Goal: Contribute content

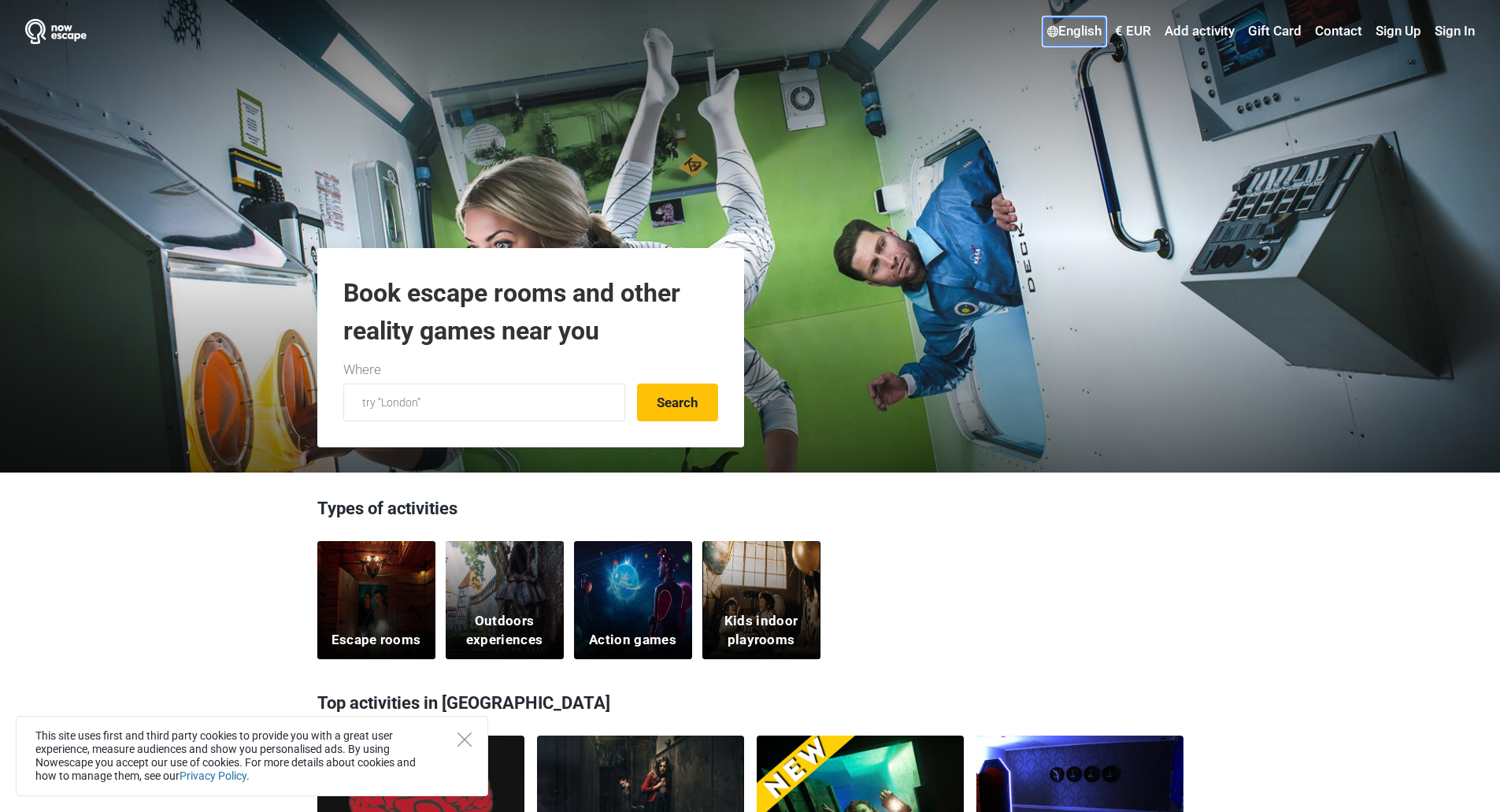
click at [1067, 30] on link "English" at bounding box center [1074, 32] width 62 height 28
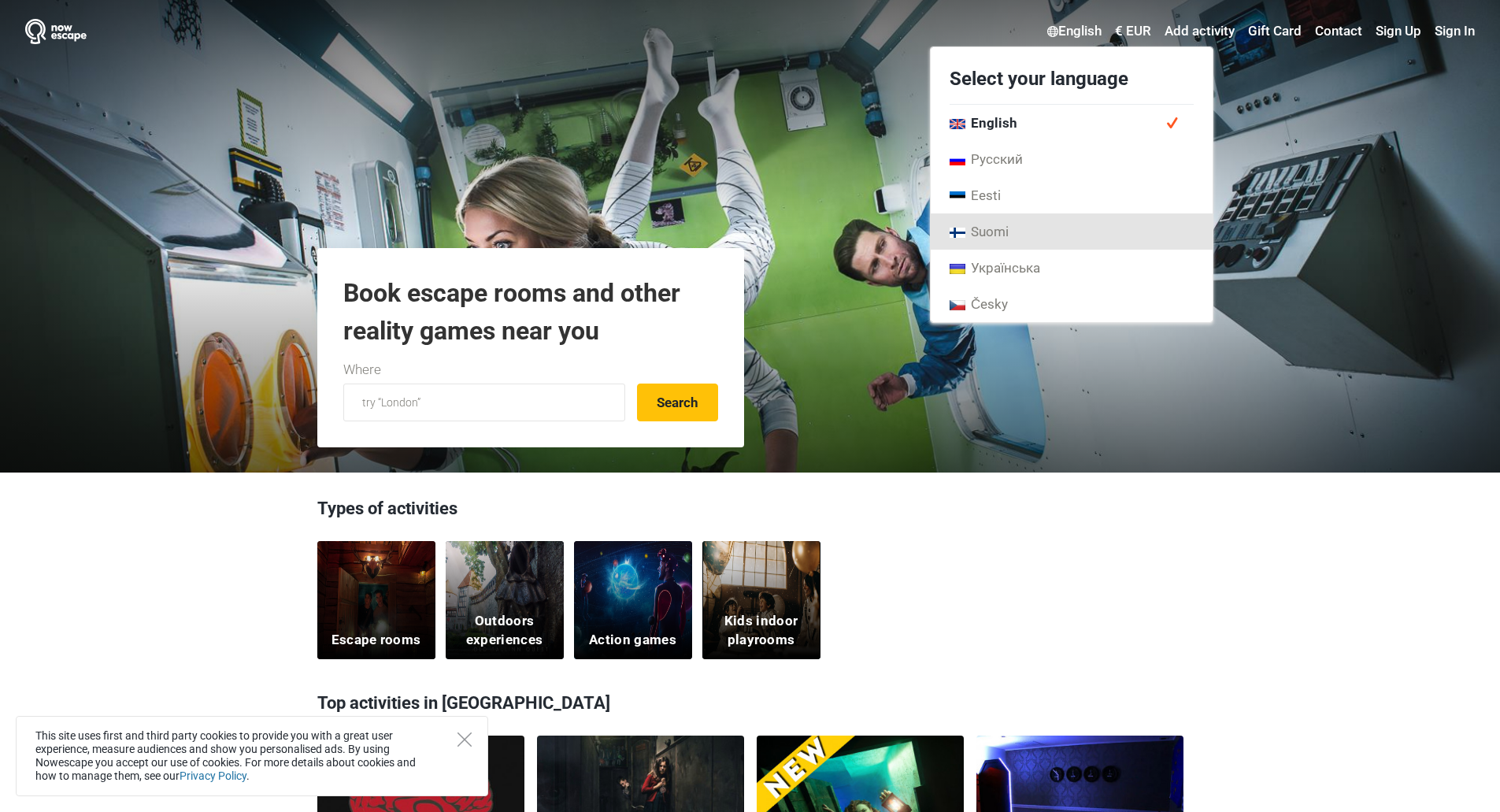
click at [970, 217] on link "Suomi" at bounding box center [1071, 231] width 282 height 36
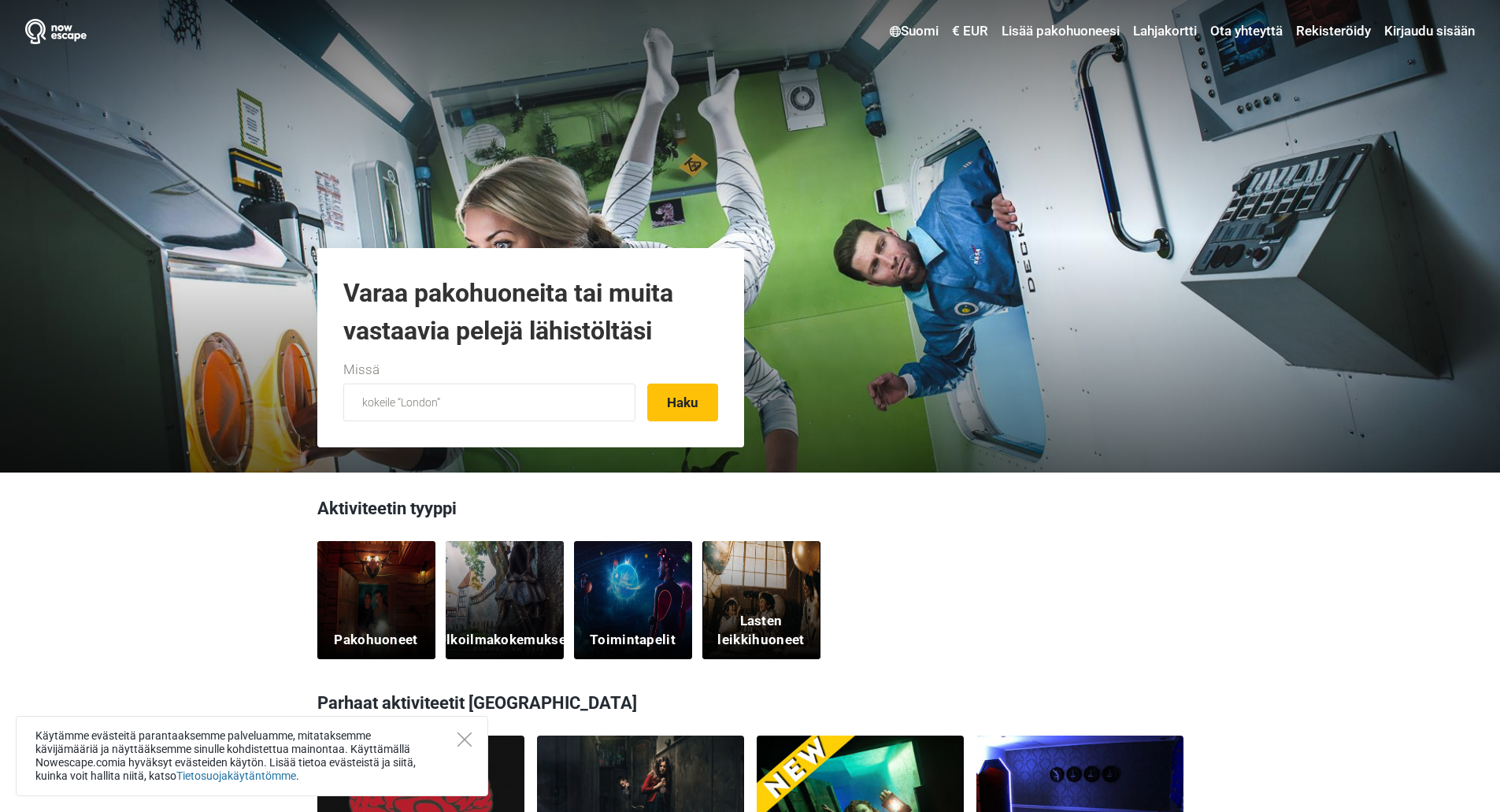
click at [939, 36] on ul "Suomi Valitse haluamasi kieli English Русский Eesti [GEOGRAPHIC_DATA] Українськ…" at bounding box center [1178, 32] width 595 height 28
click at [923, 32] on link "Suomi" at bounding box center [915, 32] width 57 height 28
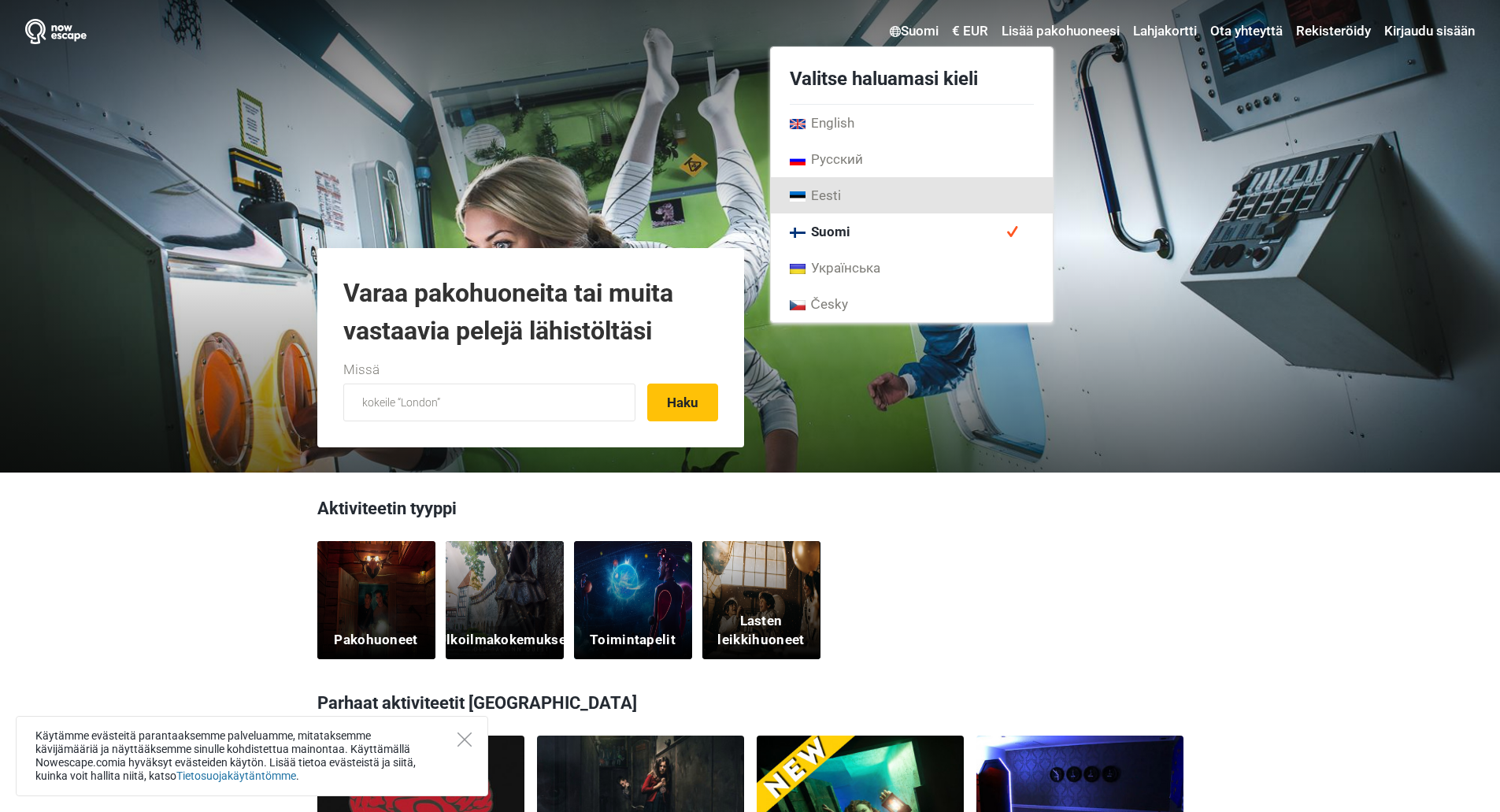
click at [823, 190] on span "Eesti" at bounding box center [816, 195] width 51 height 18
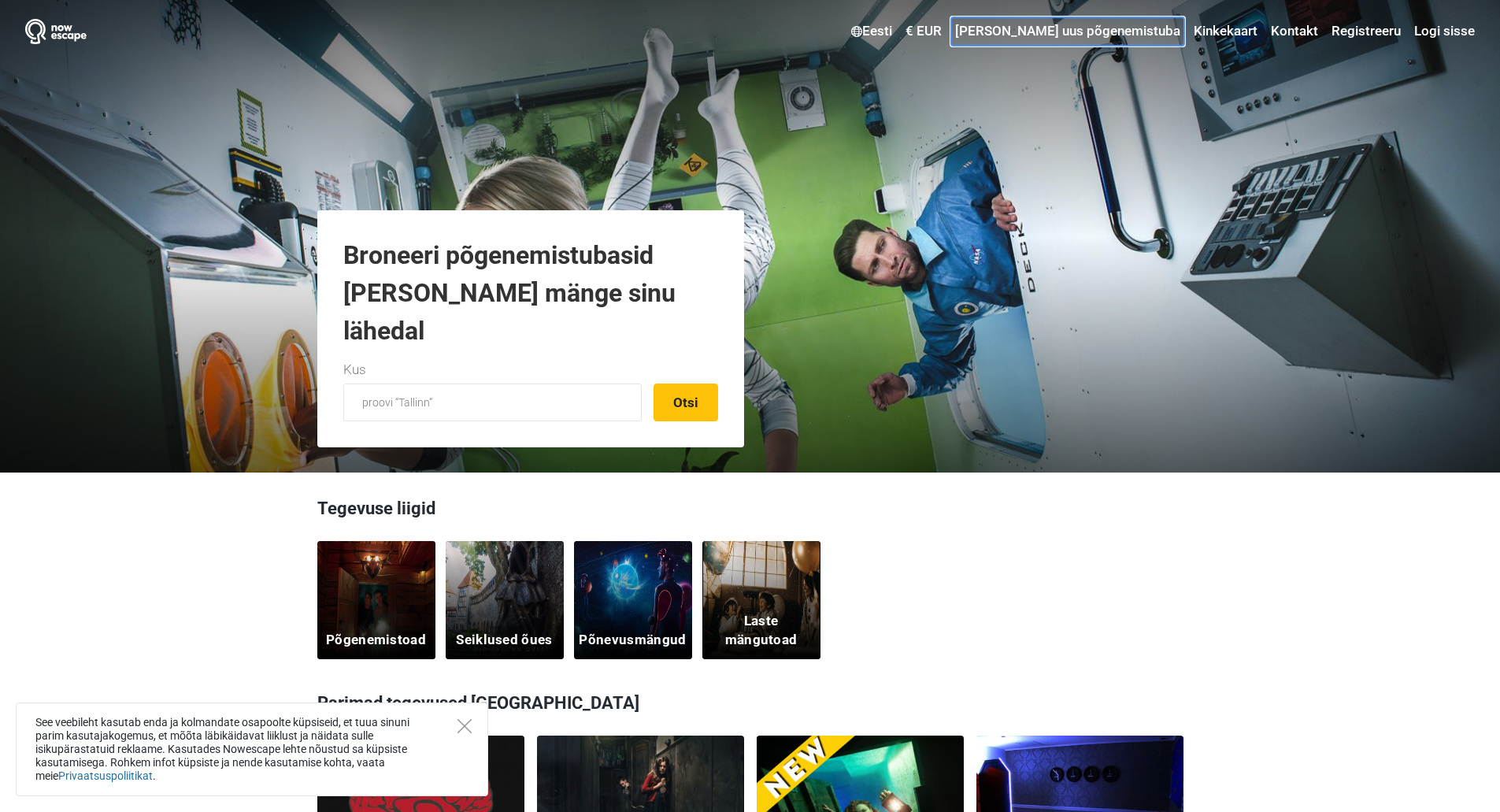
click at [1103, 32] on link "Lisa uus põgenemistuba" at bounding box center [1068, 32] width 233 height 28
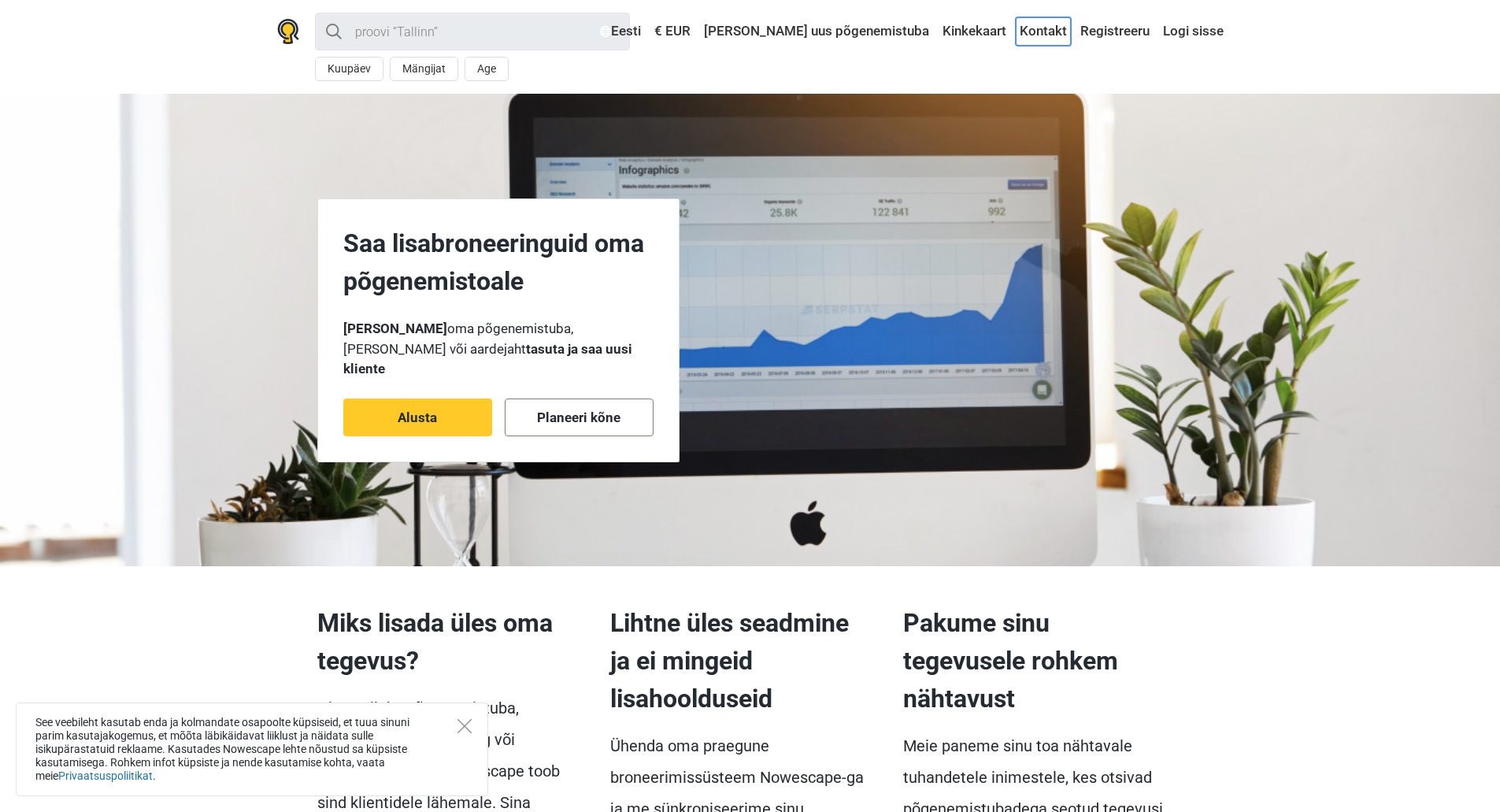
click at [1044, 26] on link "Kontakt" at bounding box center [1044, 32] width 55 height 28
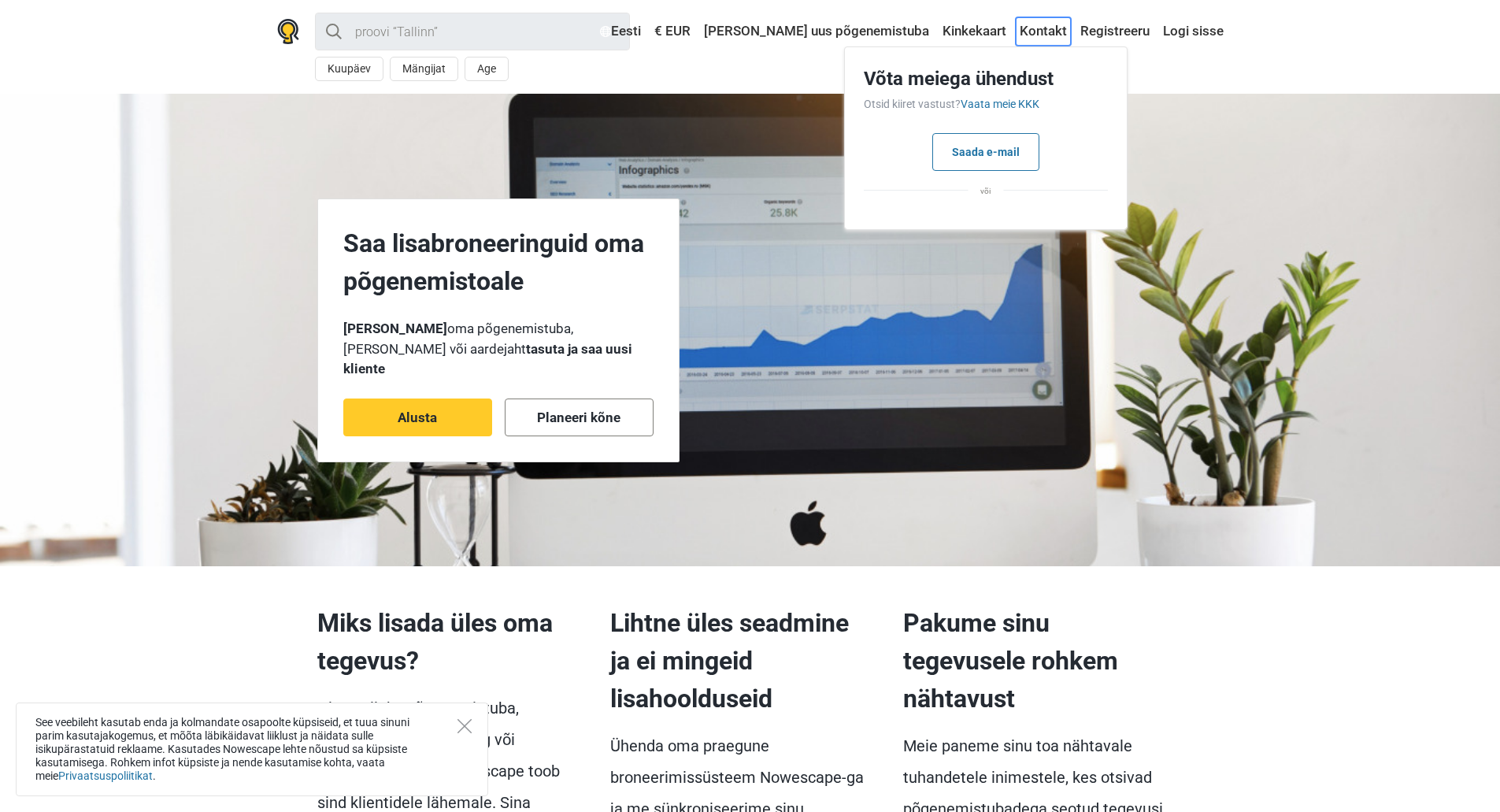
click at [1039, 28] on link "Kontakt" at bounding box center [1044, 32] width 55 height 28
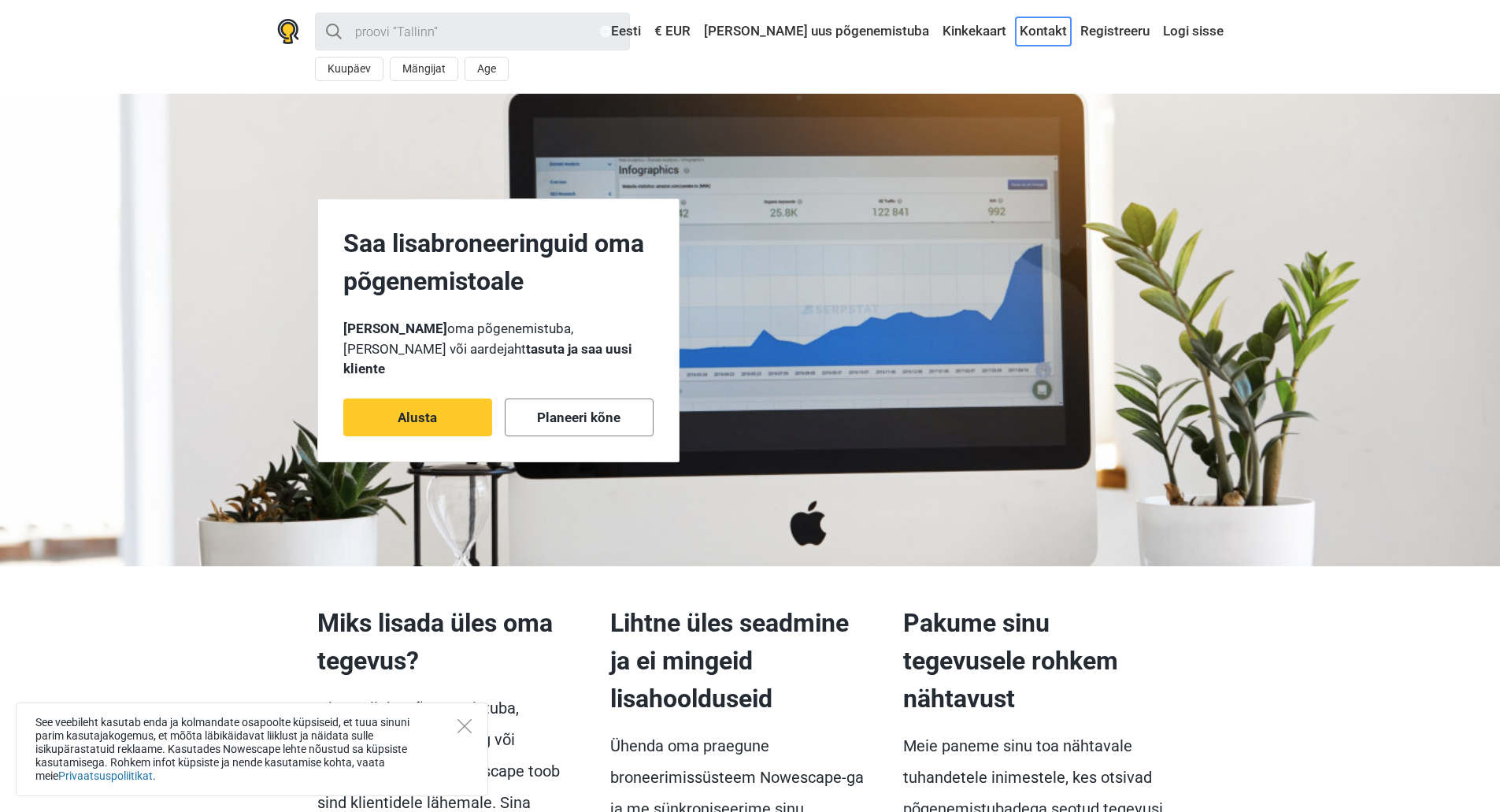
click at [1039, 28] on link "Kontakt" at bounding box center [1044, 32] width 55 height 28
